Goal: Find specific page/section: Find specific page/section

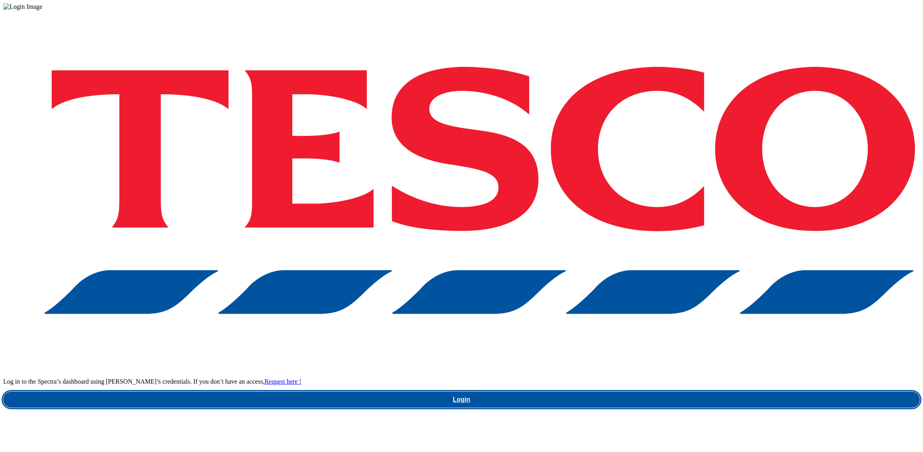
click at [702, 391] on link "Login" at bounding box center [461, 399] width 917 height 16
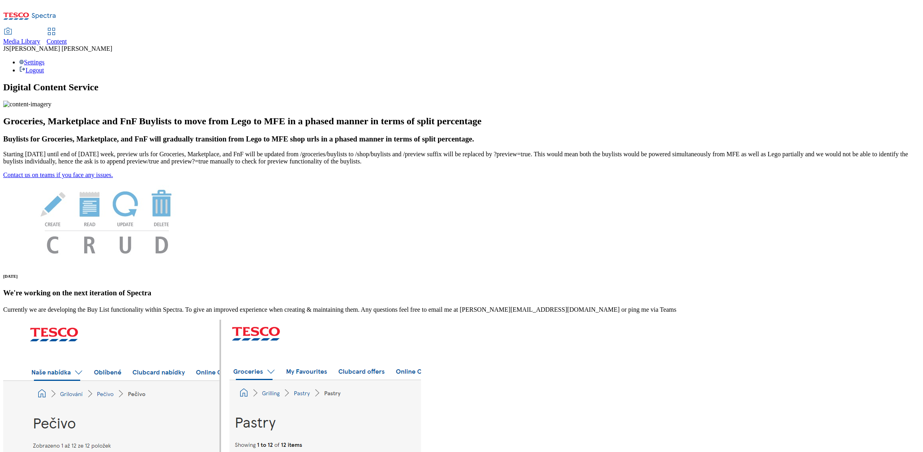
click at [56, 27] on icon at bounding box center [52, 32] width 10 height 10
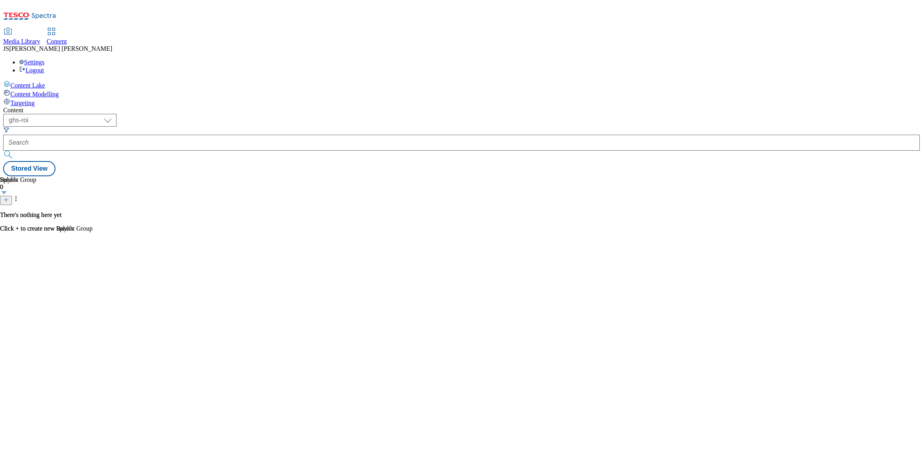
click at [40, 28] on link "Media Library" at bounding box center [21, 36] width 37 height 17
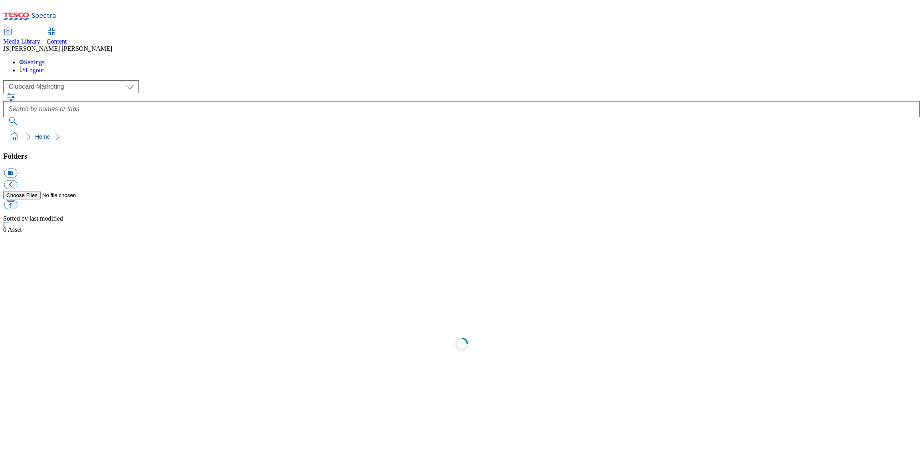
scroll to position [0, 0]
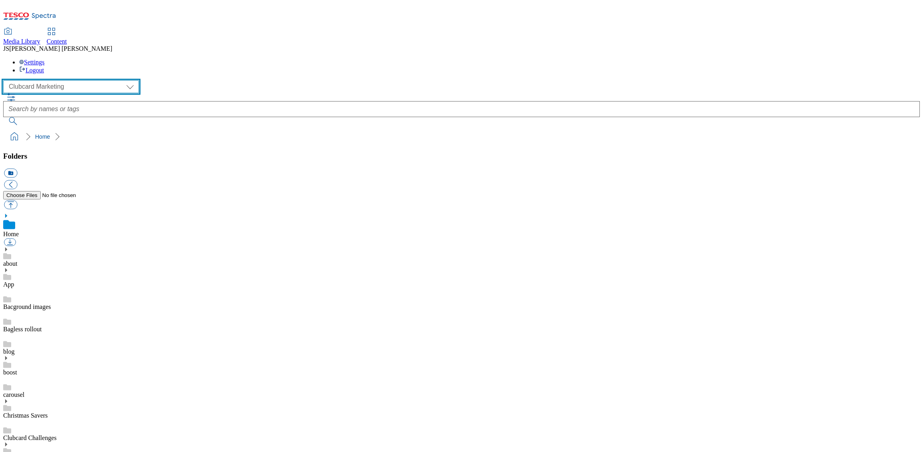
click at [44, 80] on select "Clubcard Marketing Dotcom UK GHS Marketing UK GHS ROI iGHS Marketing CE MCA CZ …" at bounding box center [71, 86] width 136 height 13
select select "flare-ghs-mktg"
click at [6, 80] on select "Clubcard Marketing Dotcom UK GHS Marketing UK GHS ROI iGHS Marketing CE MCA CZ …" at bounding box center [71, 86] width 136 height 13
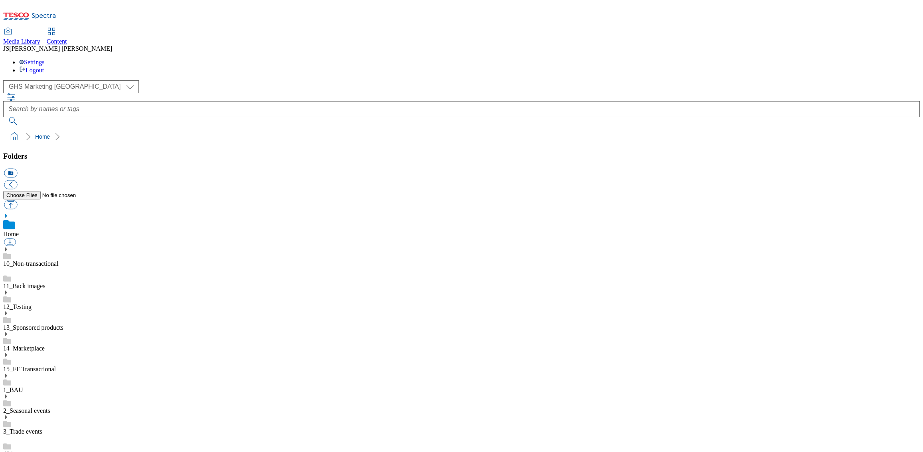
click at [7, 373] on use at bounding box center [6, 375] width 2 height 4
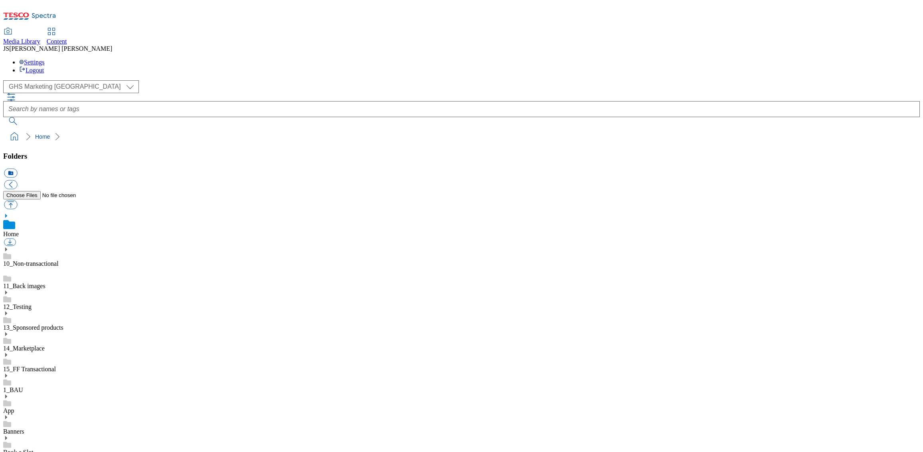
scroll to position [558, 0]
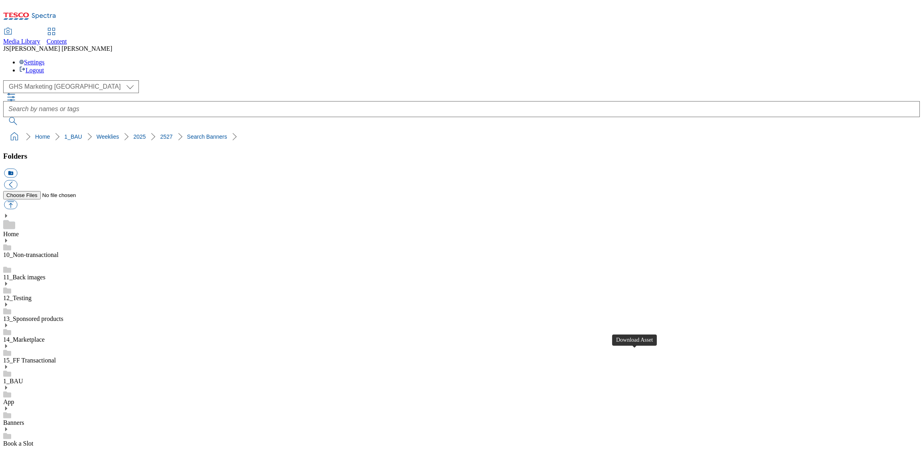
drag, startPoint x: 251, startPoint y: 226, endPoint x: 287, endPoint y: 170, distance: 66.2
